Goal: Find specific page/section: Find specific page/section

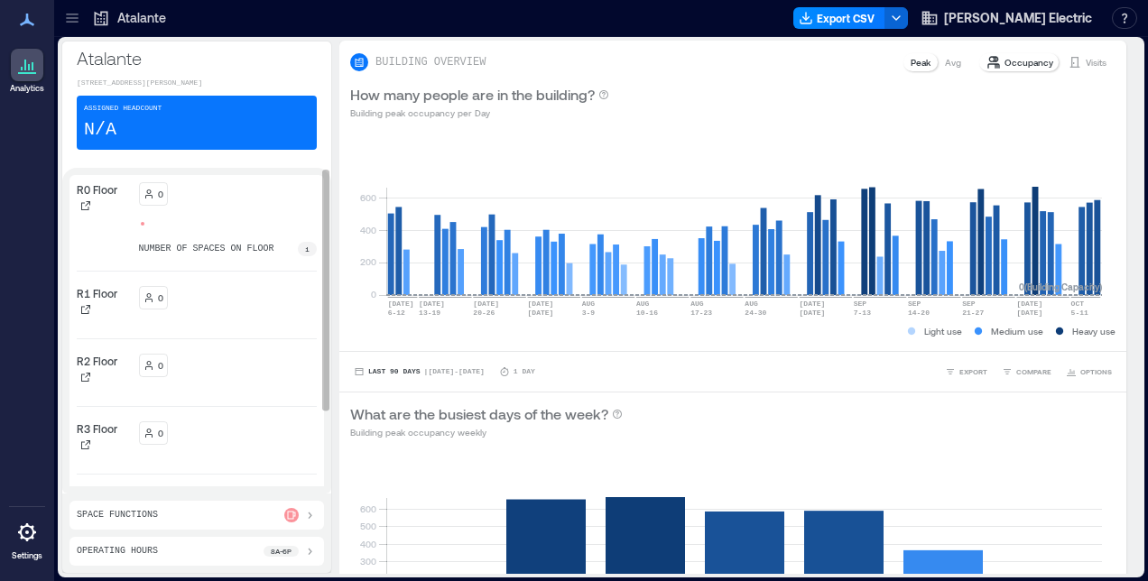
click at [196, 197] on div "0" at bounding box center [228, 193] width 179 height 23
click at [149, 192] on icon at bounding box center [148, 192] width 5 height 5
click at [107, 191] on p "R0 Floor" at bounding box center [97, 189] width 41 height 14
click at [65, 17] on icon at bounding box center [72, 18] width 18 height 18
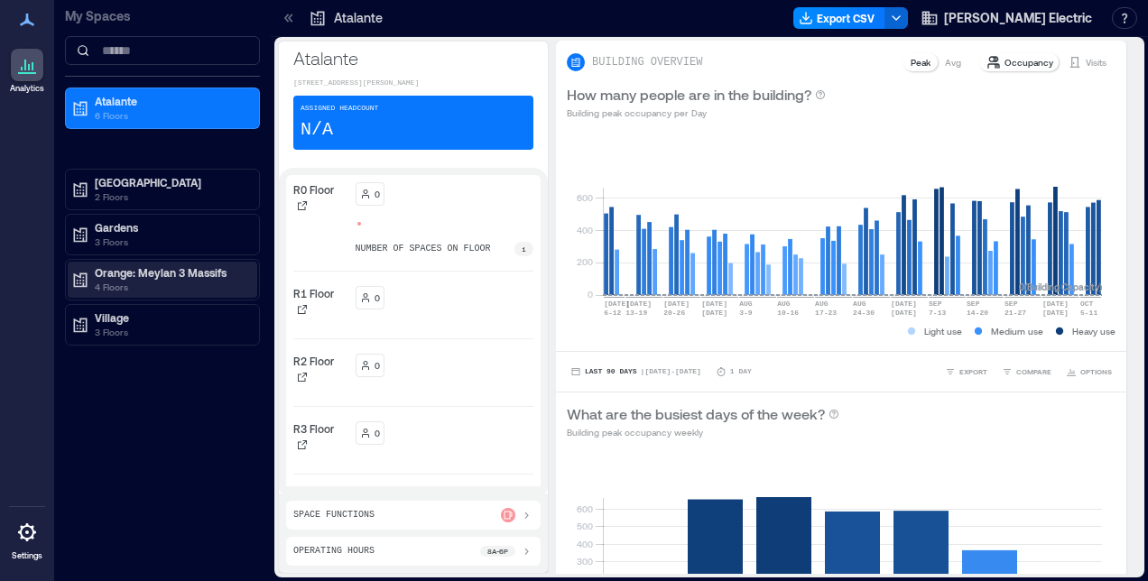
click at [147, 276] on p "Orange: Meylan 3 Massifs" at bounding box center [171, 272] width 152 height 14
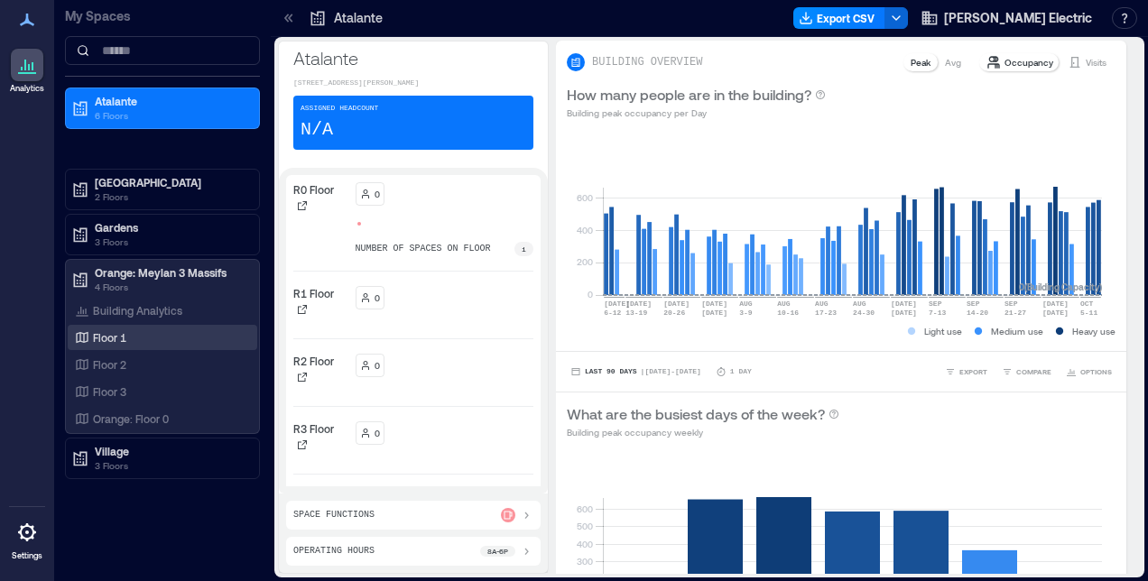
click at [128, 336] on div "Floor 1" at bounding box center [158, 338] width 175 height 18
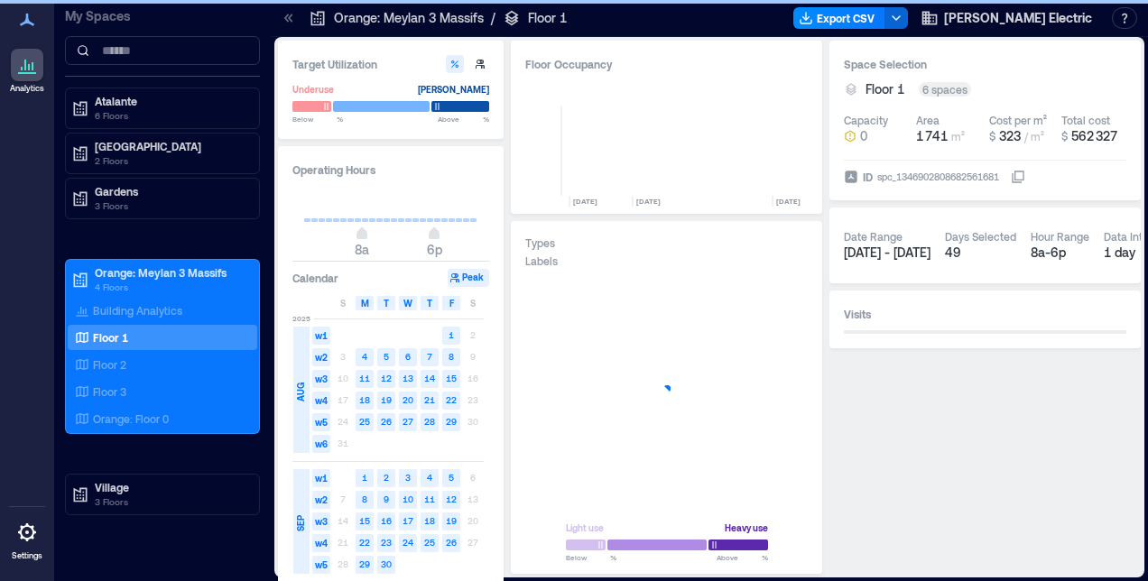
scroll to position [0, 1749]
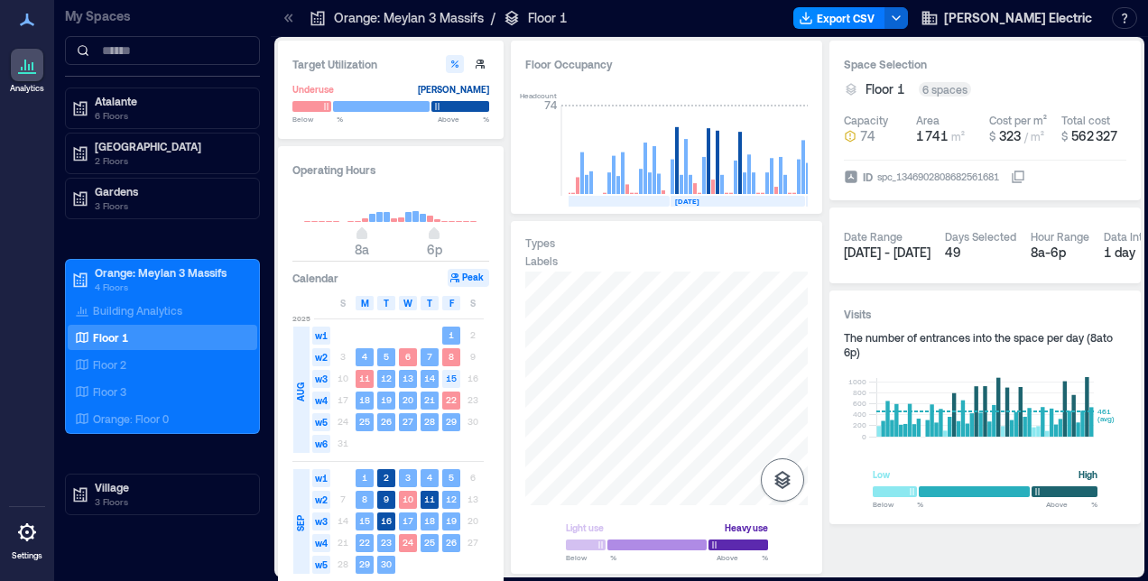
click at [784, 478] on icon "button" at bounding box center [783, 480] width 16 height 18
click at [774, 394] on icon "button" at bounding box center [783, 385] width 22 height 22
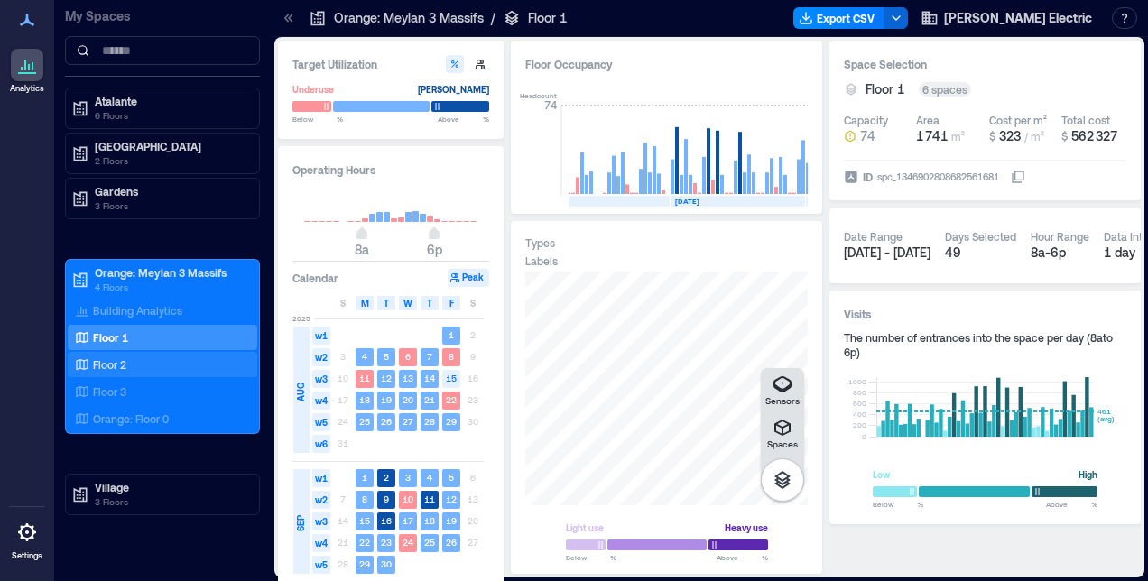
click at [153, 356] on div "Floor 2" at bounding box center [158, 365] width 175 height 18
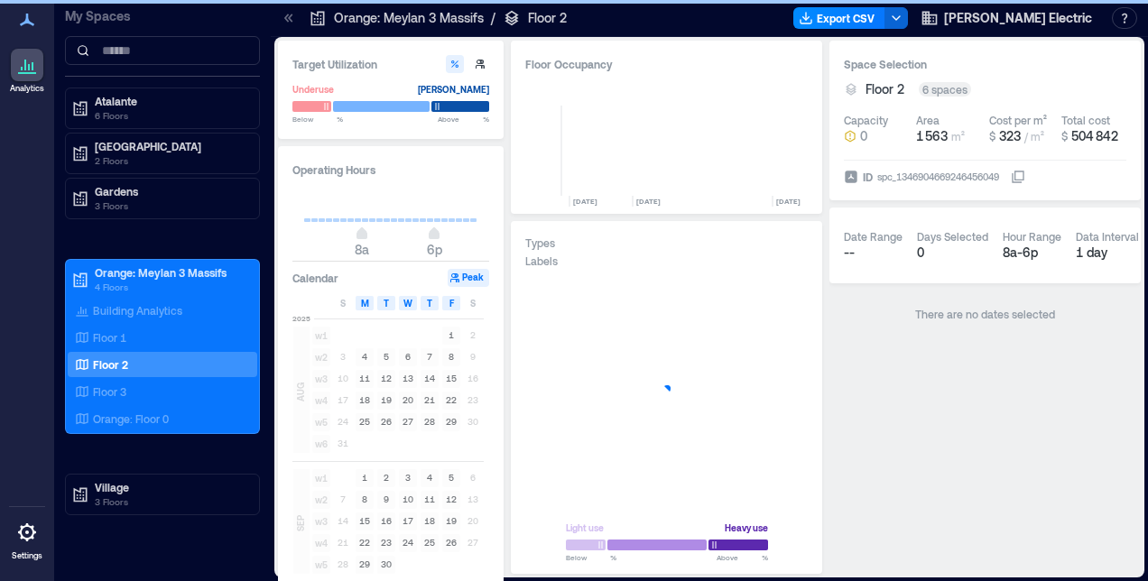
scroll to position [0, 1788]
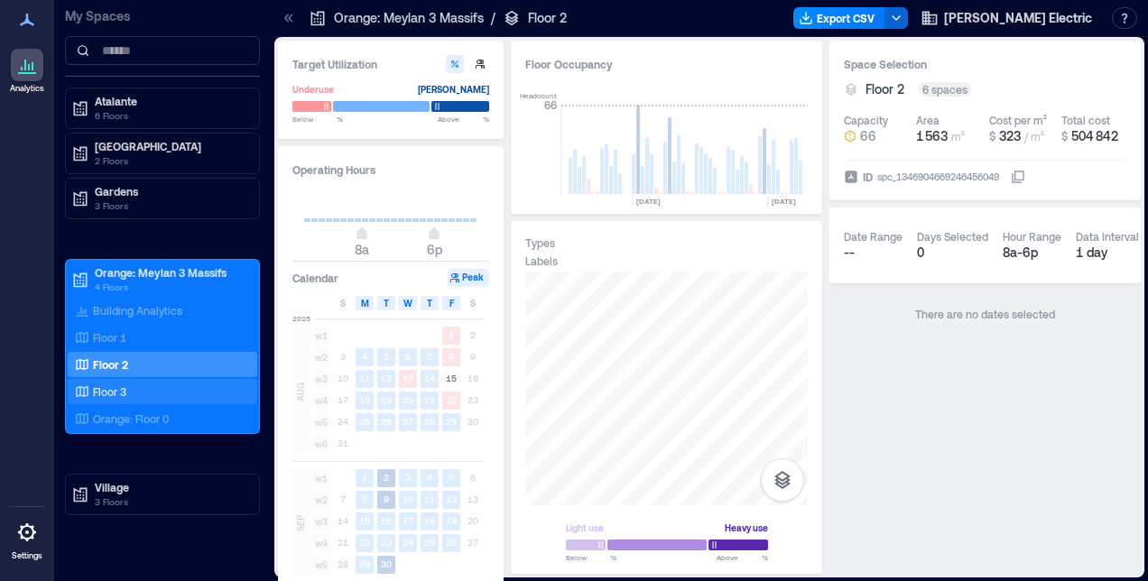
click at [150, 383] on div "Floor 3" at bounding box center [158, 392] width 175 height 18
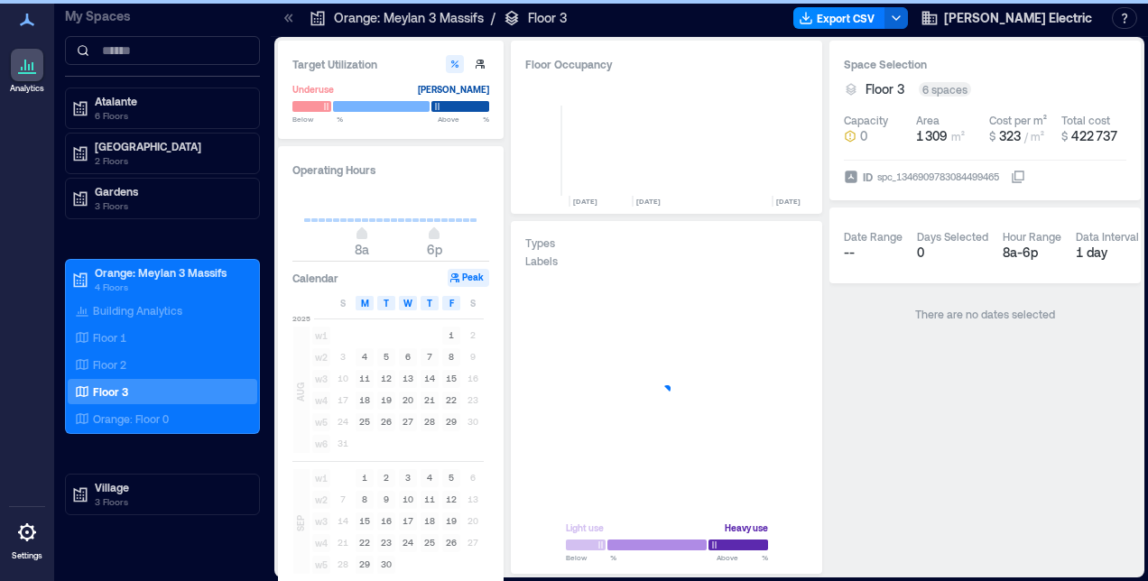
scroll to position [0, 1788]
